Goal: Information Seeking & Learning: Learn about a topic

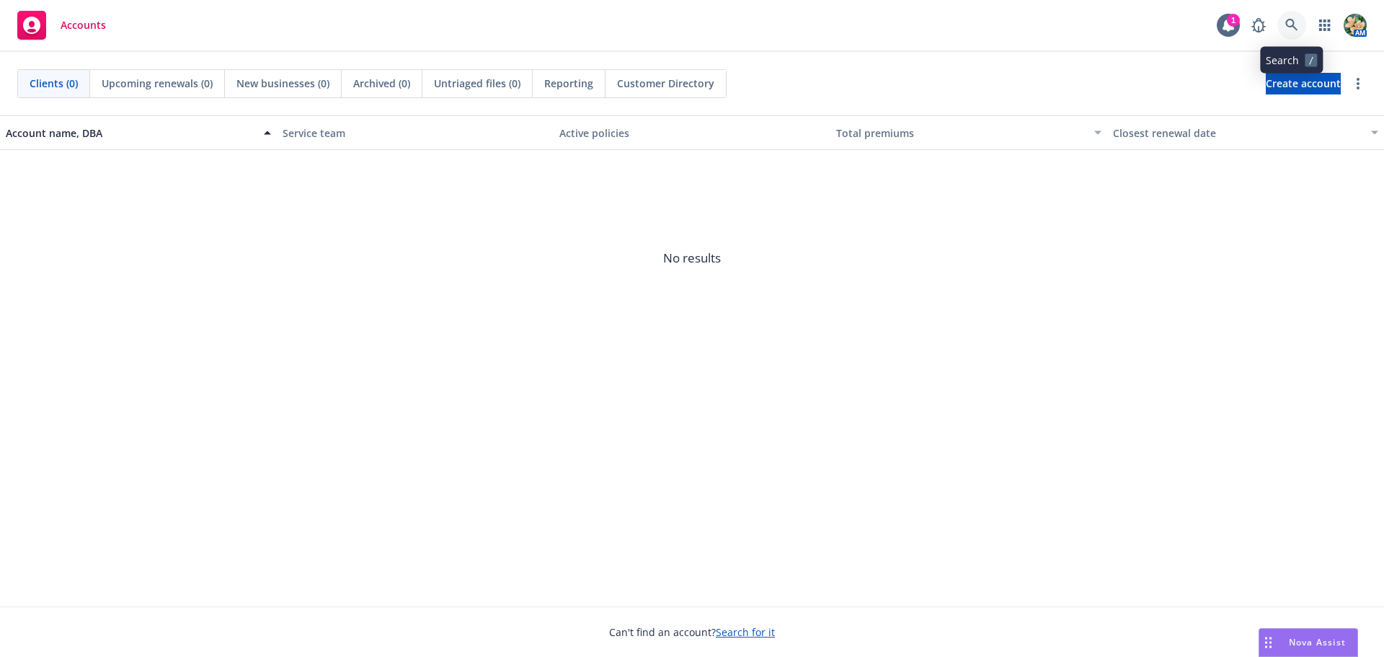
click at [1289, 27] on icon at bounding box center [1291, 25] width 13 height 13
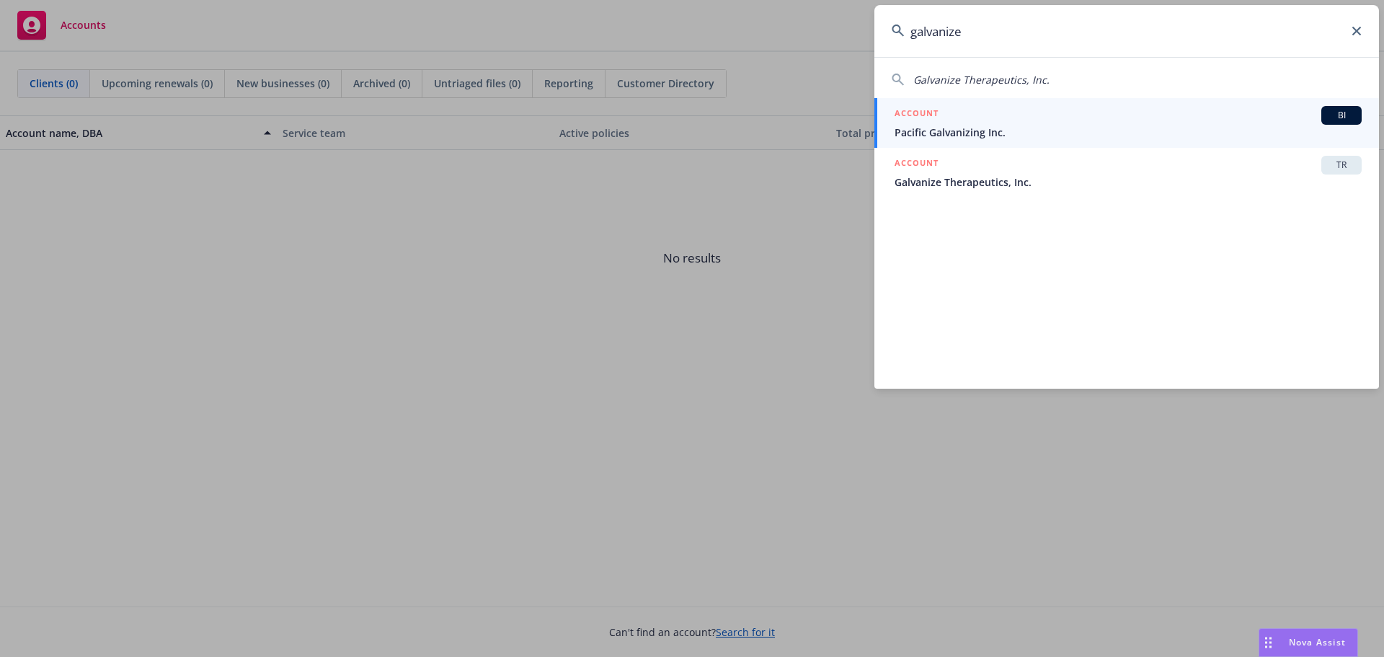
type input "galvanize"
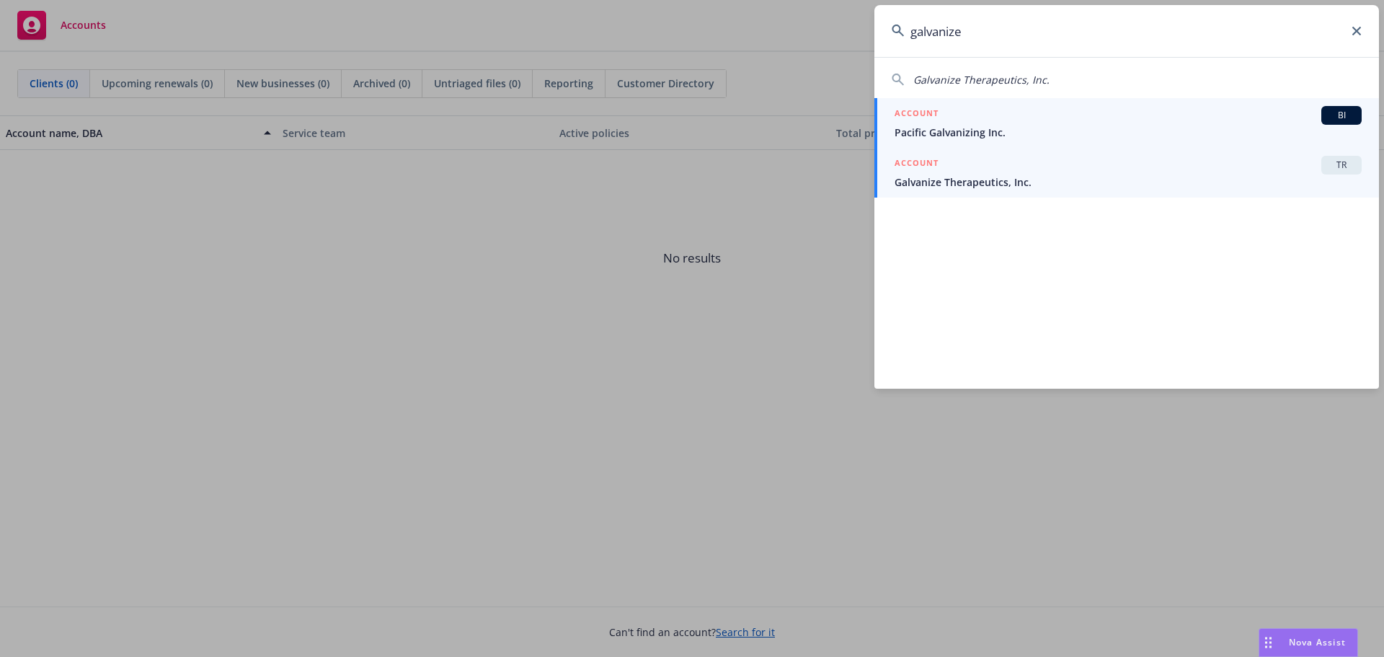
click at [999, 185] on span "Galvanize Therapeutics, Inc." at bounding box center [1128, 181] width 467 height 15
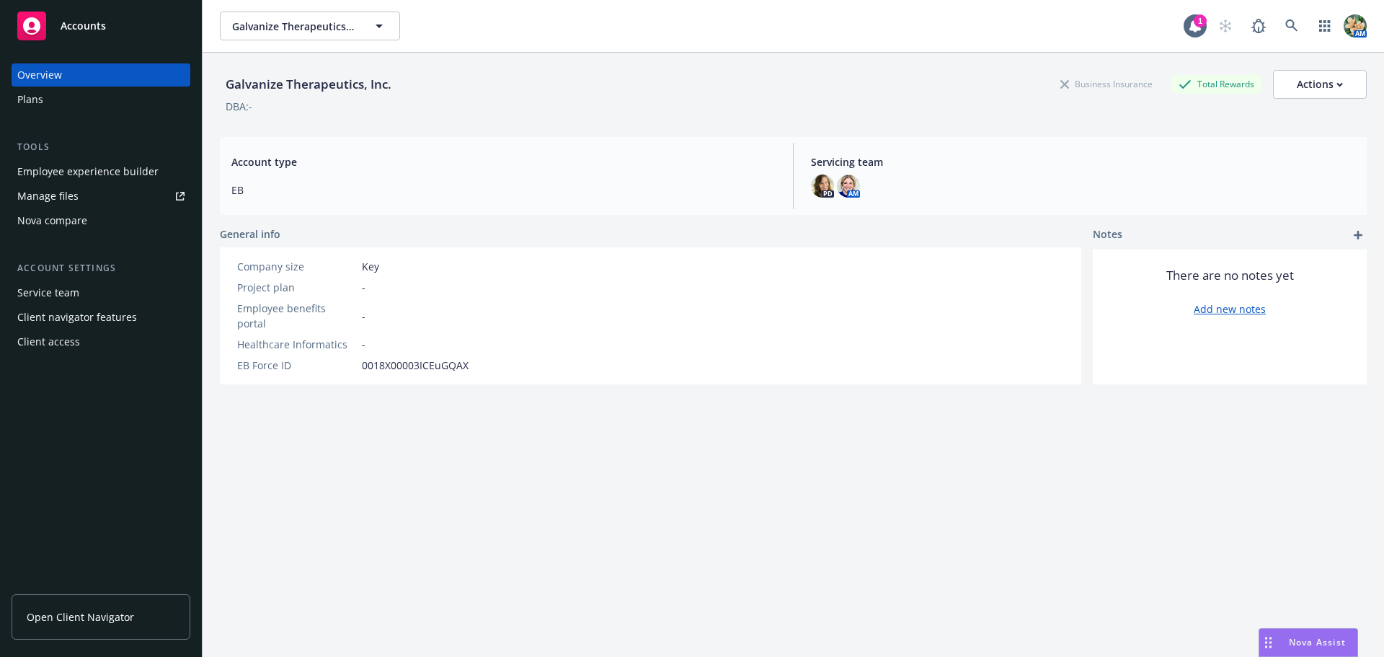
click at [39, 99] on div "Plans" at bounding box center [30, 99] width 26 height 23
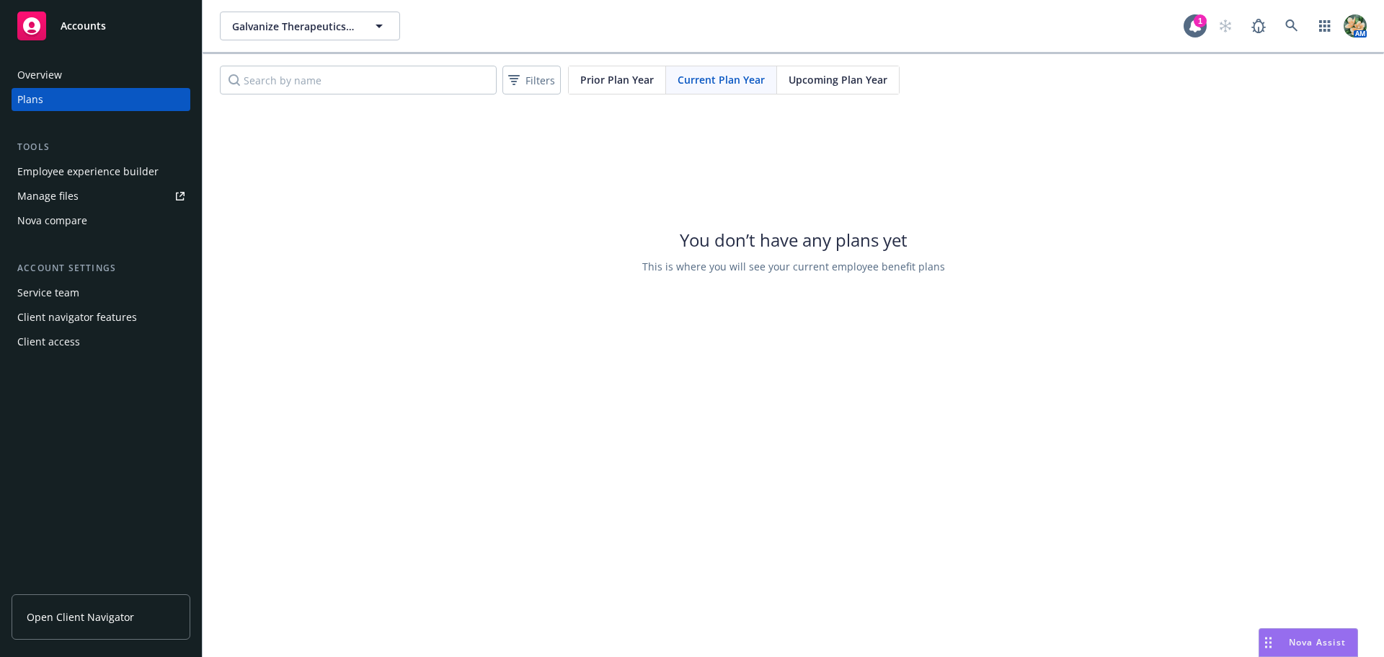
click at [799, 79] on span "Upcoming Plan Year" at bounding box center [838, 79] width 99 height 15
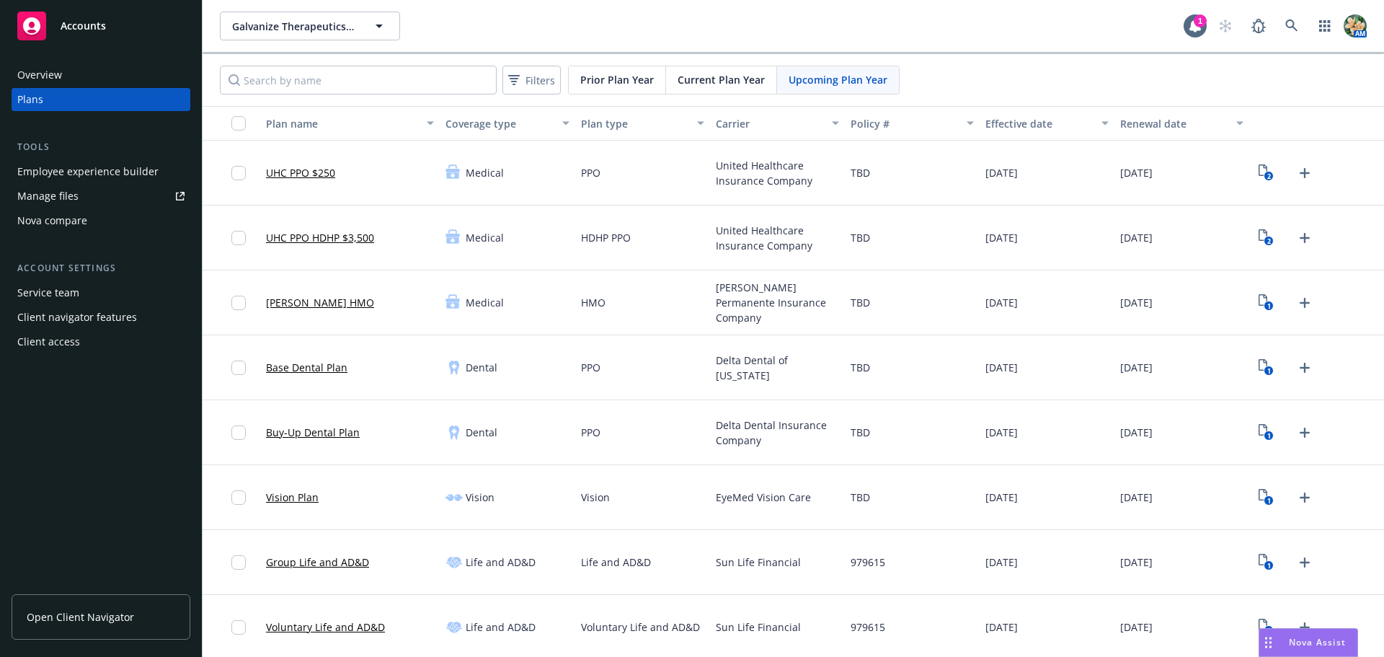
click at [70, 172] on div "Employee experience builder" at bounding box center [87, 171] width 141 height 23
click at [110, 617] on span "Open Client Navigator" at bounding box center [80, 616] width 107 height 15
click at [47, 346] on div "Client access" at bounding box center [48, 341] width 63 height 23
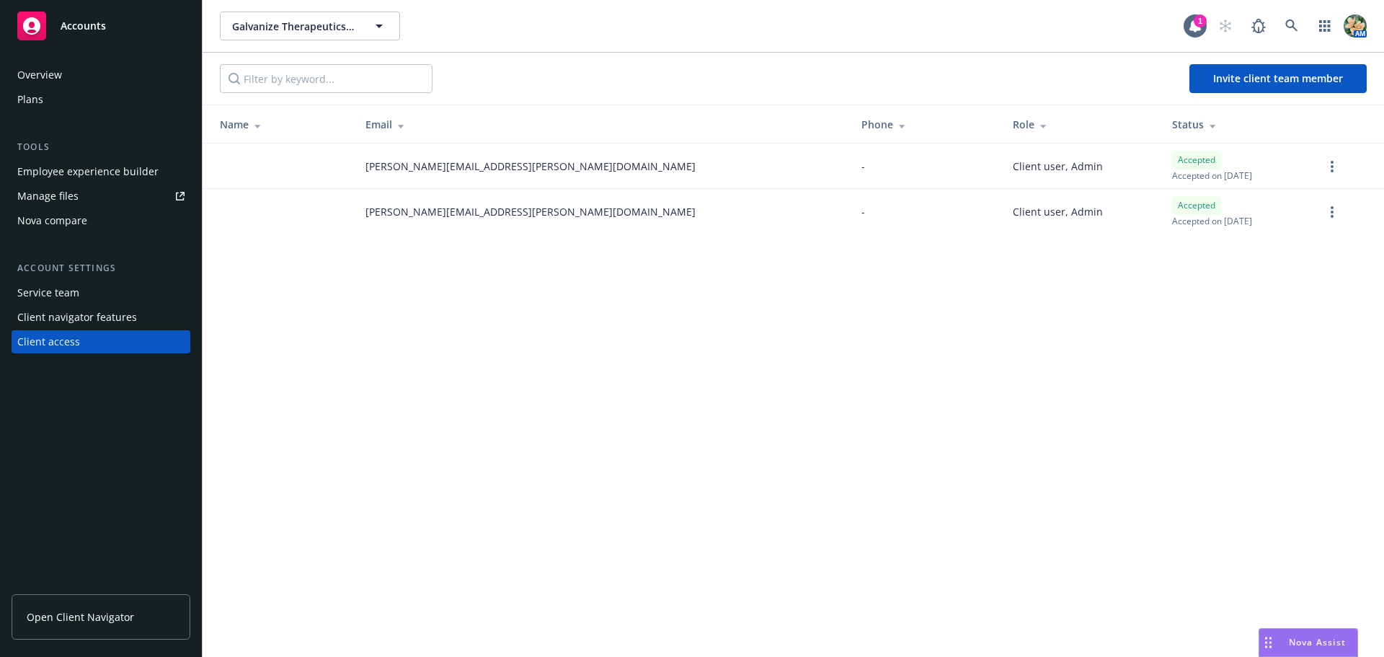
click at [43, 323] on div "Client navigator features" at bounding box center [77, 317] width 120 height 23
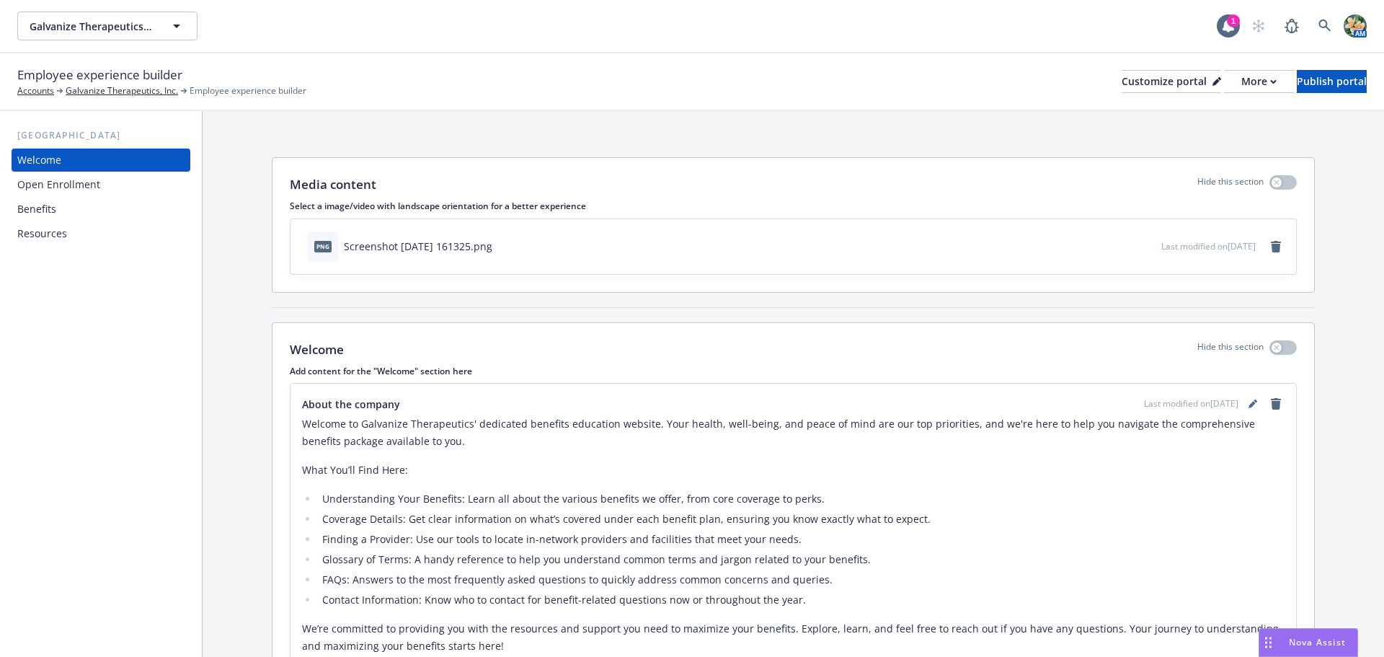
click at [81, 212] on div "Benefits" at bounding box center [100, 209] width 167 height 23
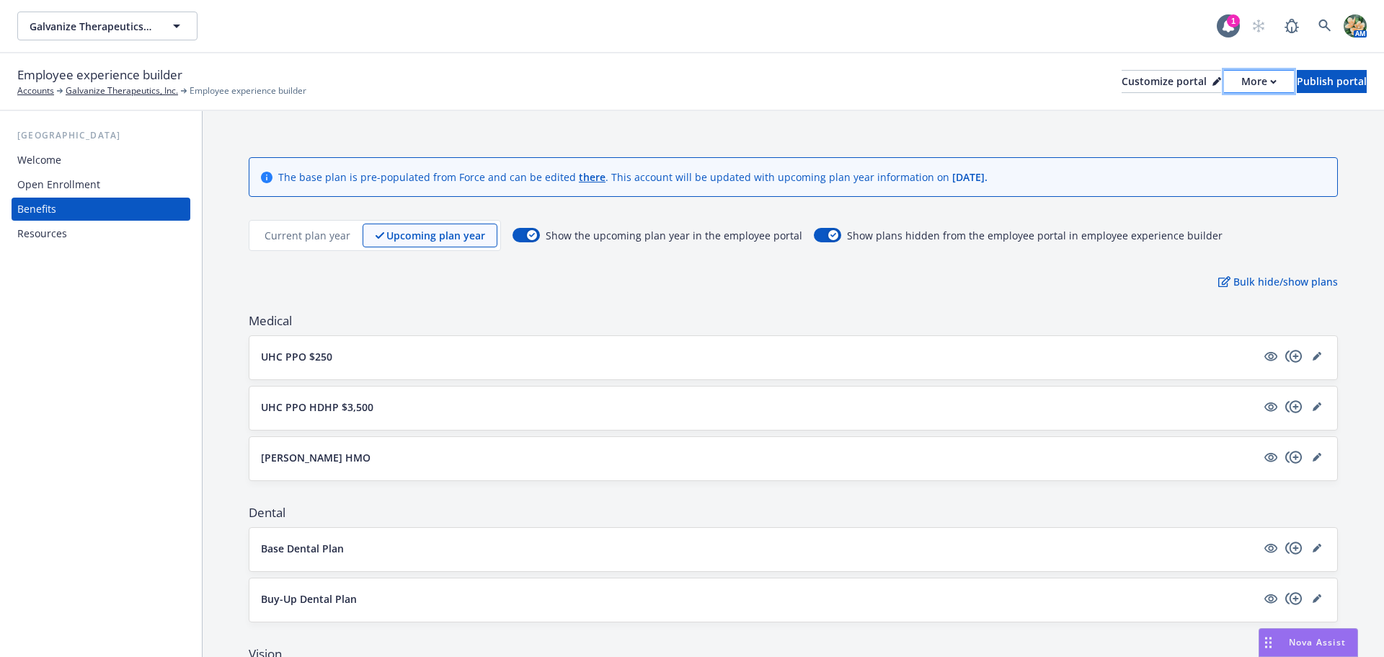
click at [1241, 75] on div "More" at bounding box center [1258, 82] width 35 height 22
click at [1205, 119] on link "Copy preview link" at bounding box center [1182, 113] width 131 height 29
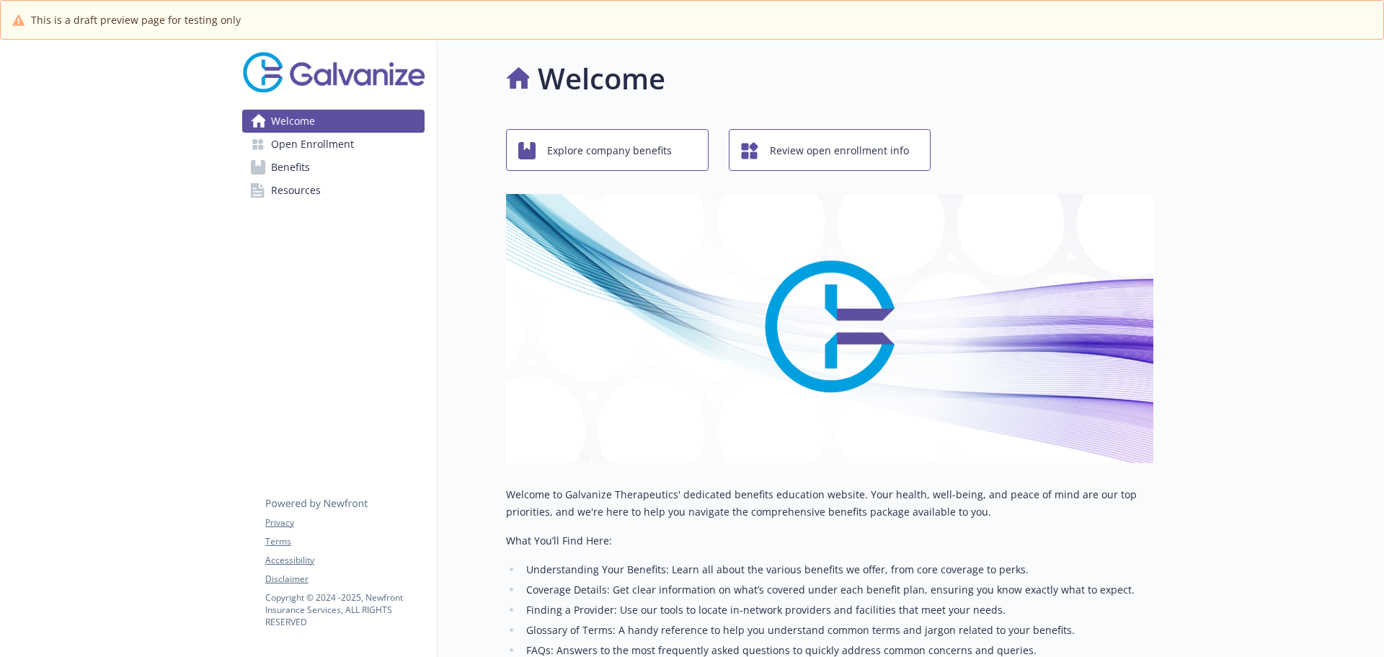
click at [303, 158] on span "Benefits" at bounding box center [290, 167] width 39 height 23
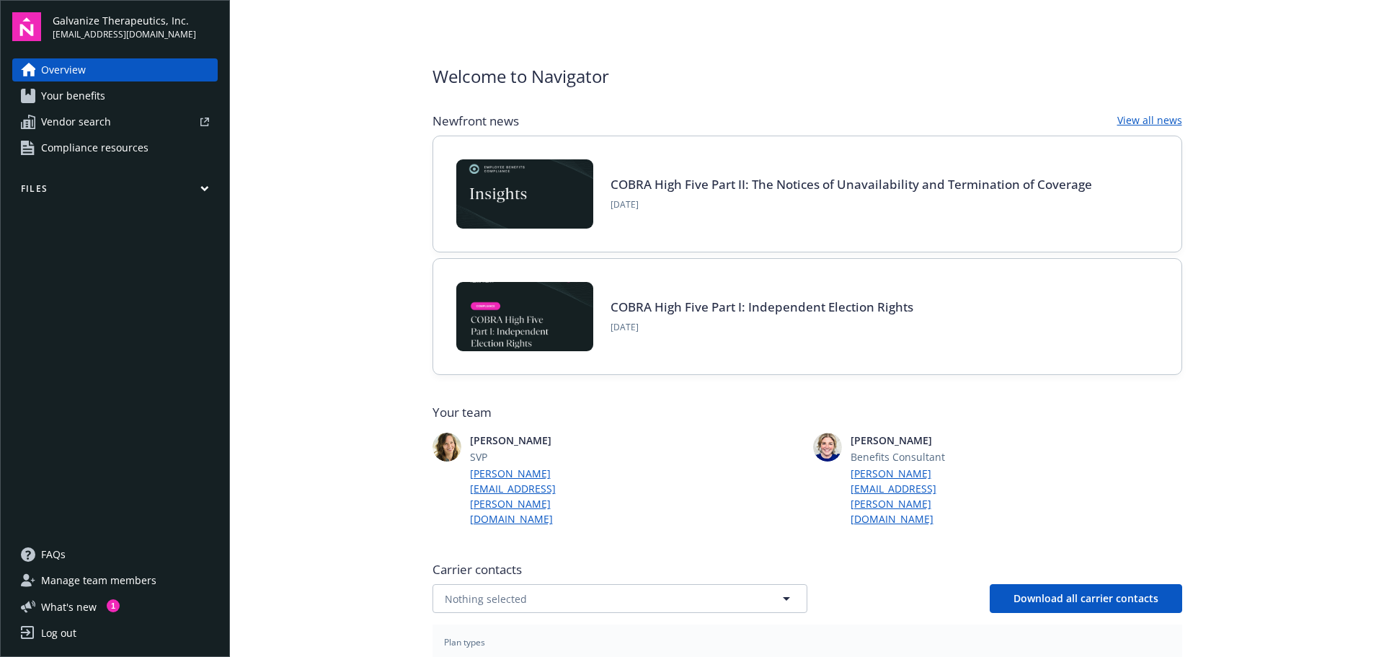
click at [57, 95] on span "Your benefits" at bounding box center [73, 95] width 64 height 23
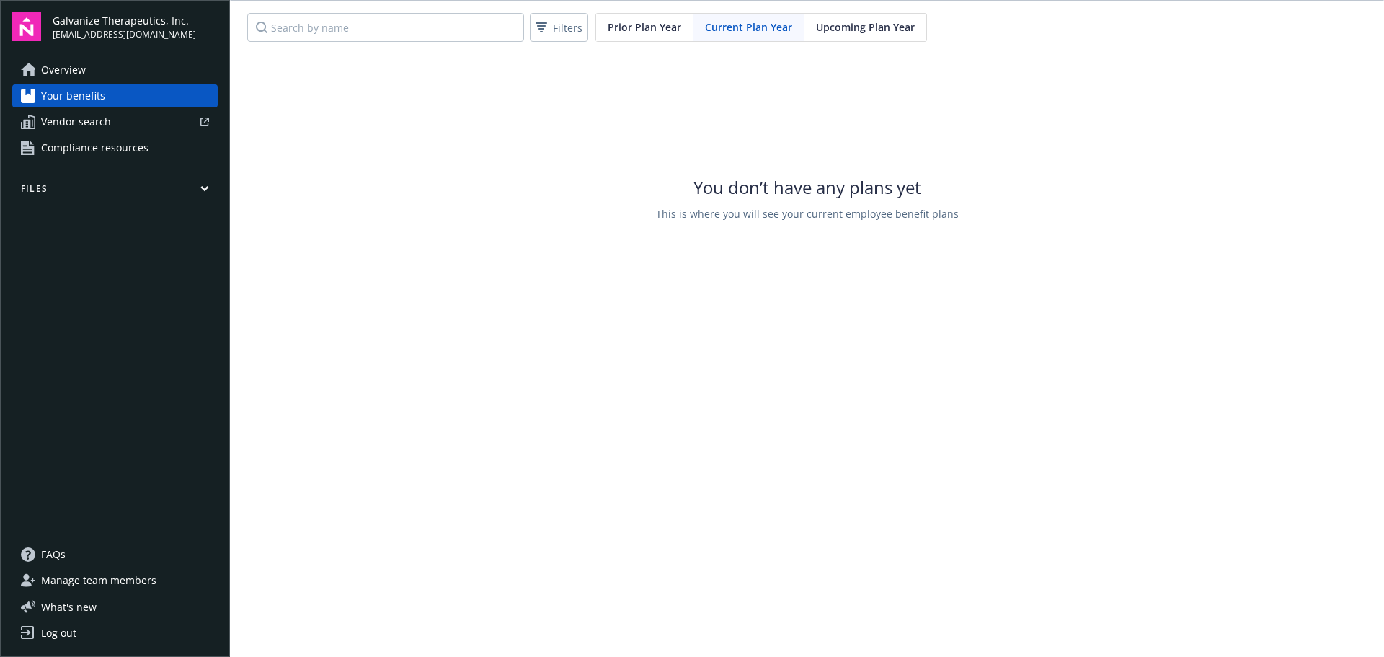
click at [869, 33] on span "Upcoming Plan Year" at bounding box center [865, 26] width 99 height 15
